Goal: Check status: Check status

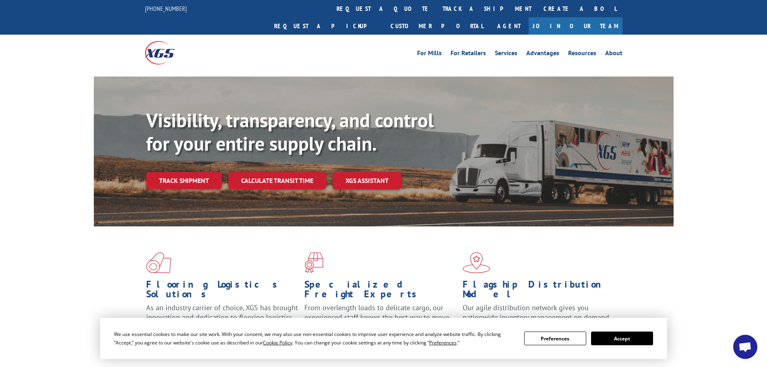
drag, startPoint x: 647, startPoint y: 340, endPoint x: 552, endPoint y: 182, distance: 184.1
click at [646, 340] on button "Accept" at bounding box center [622, 338] width 62 height 14
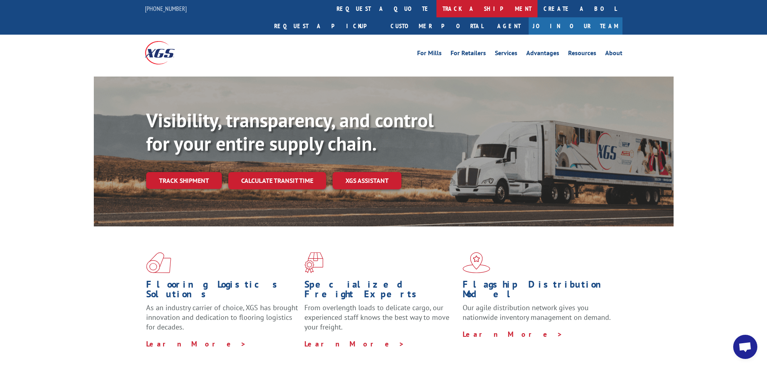
click at [437, 8] on link "track a shipment" at bounding box center [487, 8] width 101 height 17
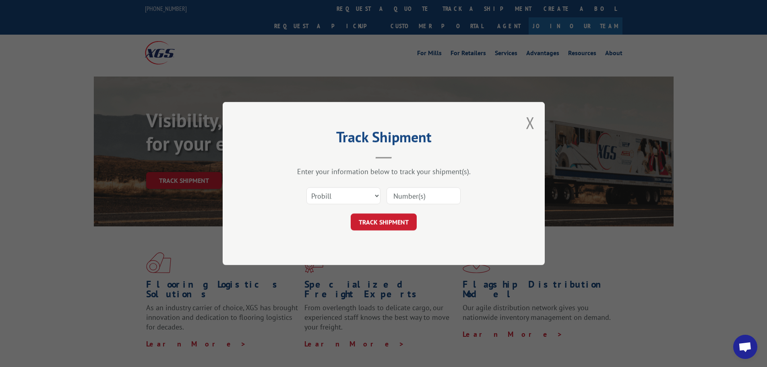
click at [441, 197] on input at bounding box center [424, 195] width 74 height 17
paste input "17695810"
type input "17695810"
click at [398, 221] on button "TRACK SHIPMENT" at bounding box center [384, 221] width 66 height 17
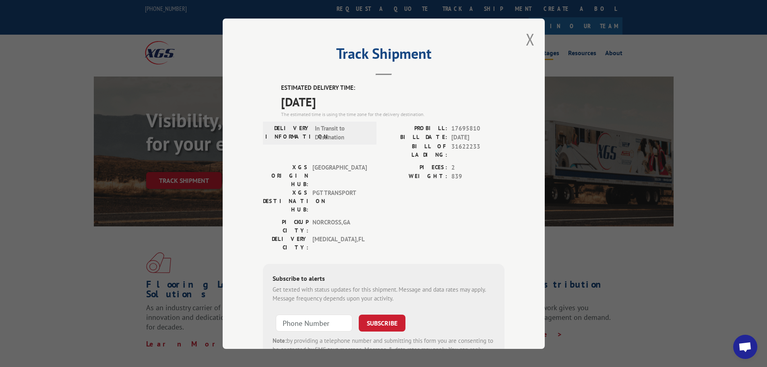
click at [531, 40] on button "Close modal" at bounding box center [530, 39] width 9 height 21
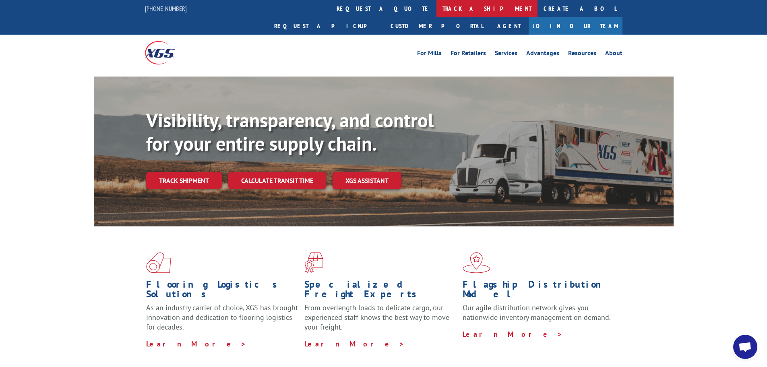
click at [437, 12] on link "track a shipment" at bounding box center [487, 8] width 101 height 17
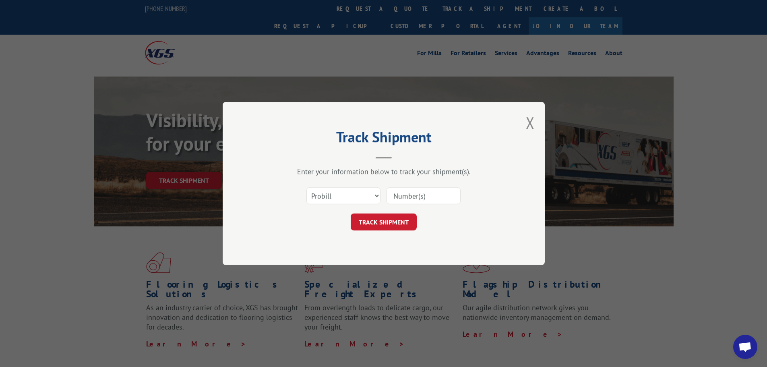
click at [420, 195] on input at bounding box center [424, 195] width 74 height 17
paste input "17695807"
type input "17695807"
drag, startPoint x: 391, startPoint y: 219, endPoint x: 458, endPoint y: 225, distance: 67.1
click at [391, 219] on button "TRACK SHIPMENT" at bounding box center [384, 221] width 66 height 17
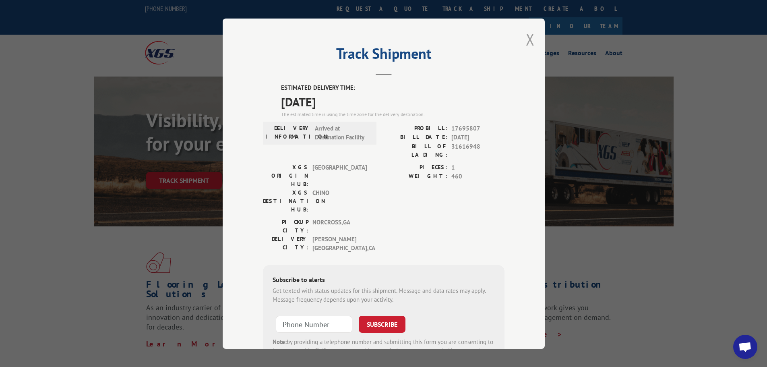
click at [526, 40] on button "Close modal" at bounding box center [530, 39] width 9 height 21
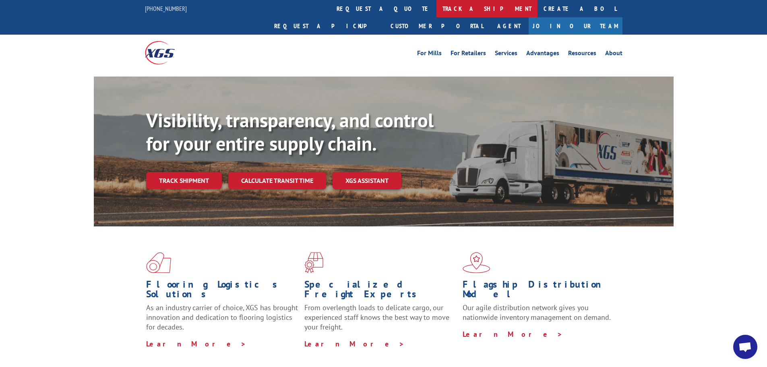
click at [437, 8] on link "track a shipment" at bounding box center [487, 8] width 101 height 17
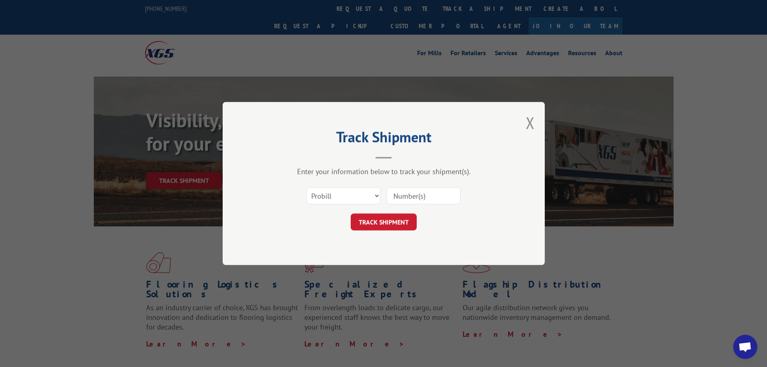
click at [444, 196] on input at bounding box center [424, 195] width 74 height 17
paste input "17692090"
type input "17692090"
click at [385, 219] on button "TRACK SHIPMENT" at bounding box center [384, 221] width 66 height 17
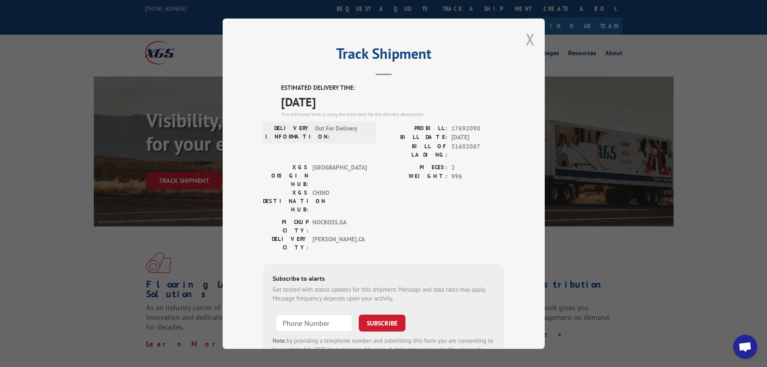
drag, startPoint x: 528, startPoint y: 39, endPoint x: 510, endPoint y: 31, distance: 19.8
click at [528, 39] on button "Close modal" at bounding box center [530, 39] width 9 height 21
